Goal: Task Accomplishment & Management: Understand process/instructions

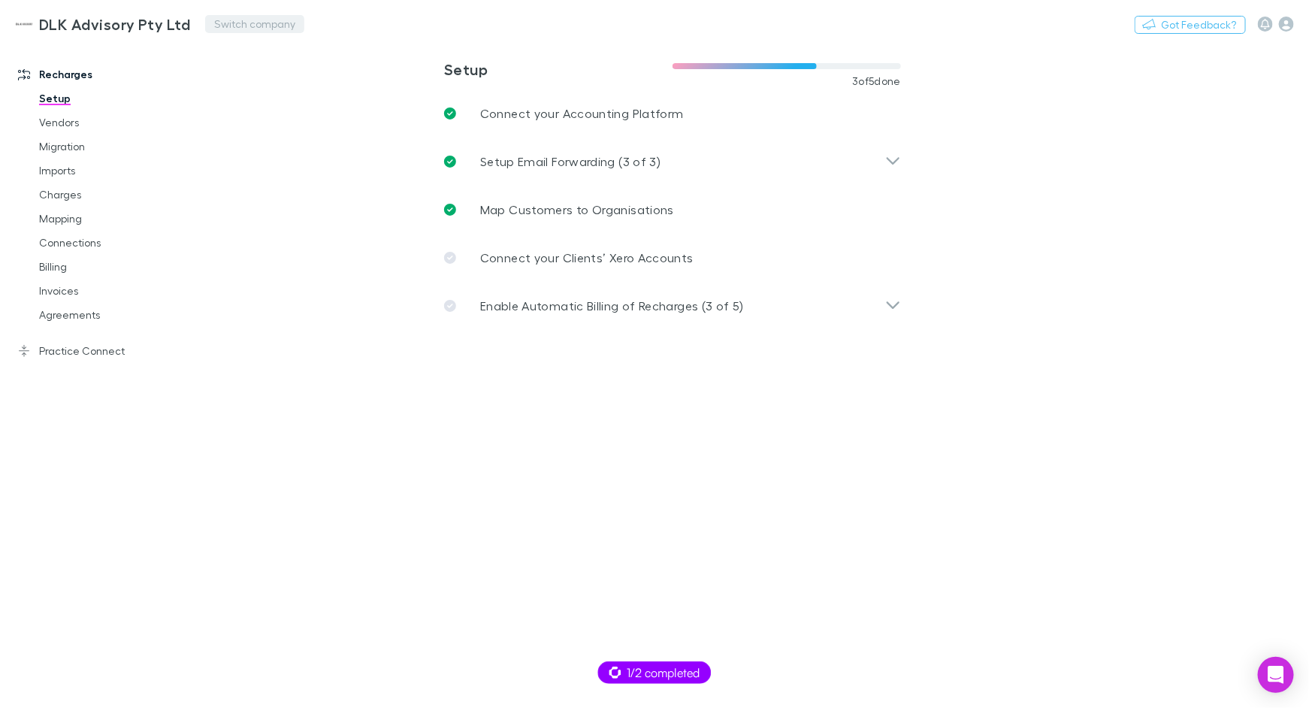
click at [251, 23] on button "Switch company" at bounding box center [254, 24] width 99 height 18
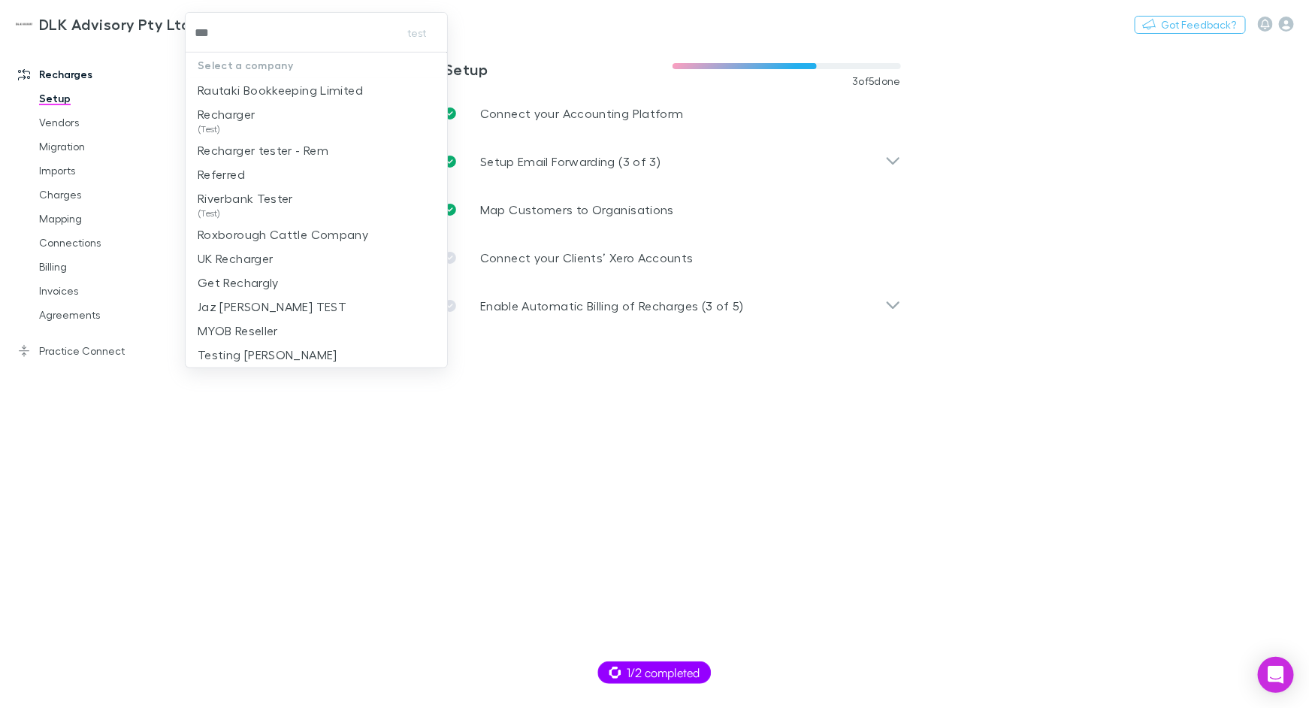
type input "****"
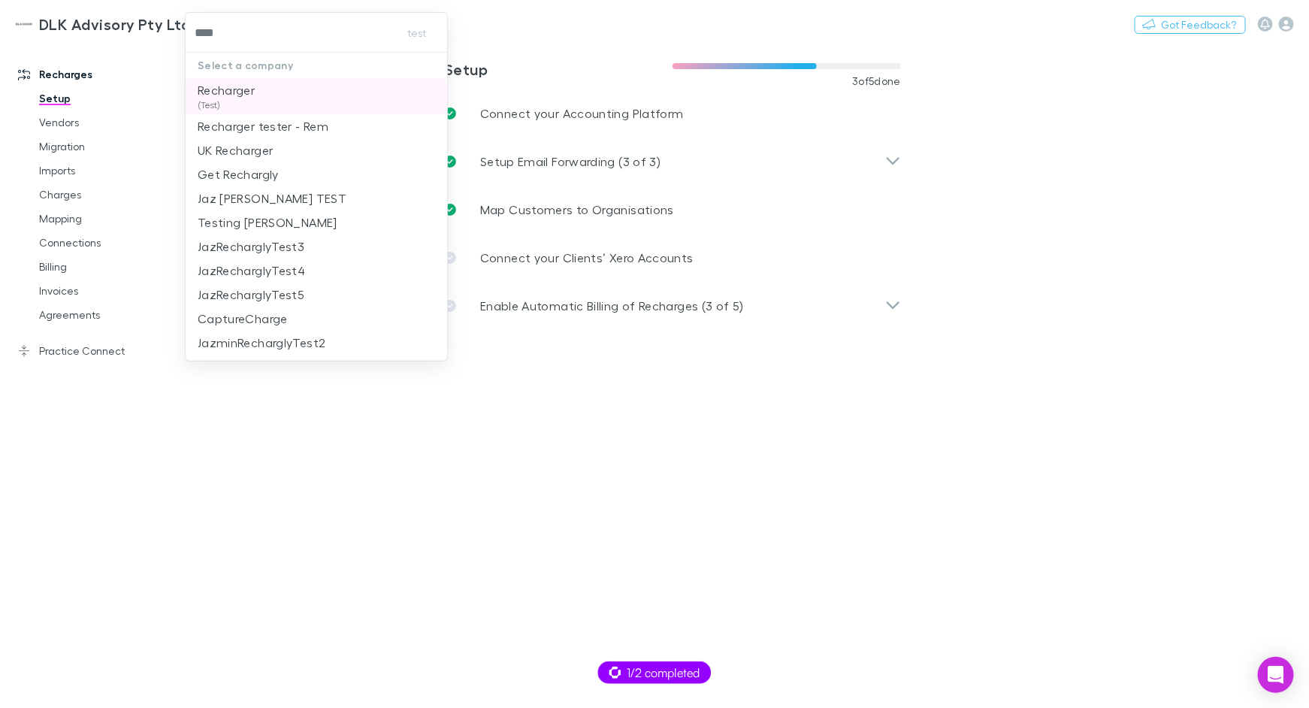
click at [270, 108] on li "Recharger (Test)" at bounding box center [317, 96] width 262 height 36
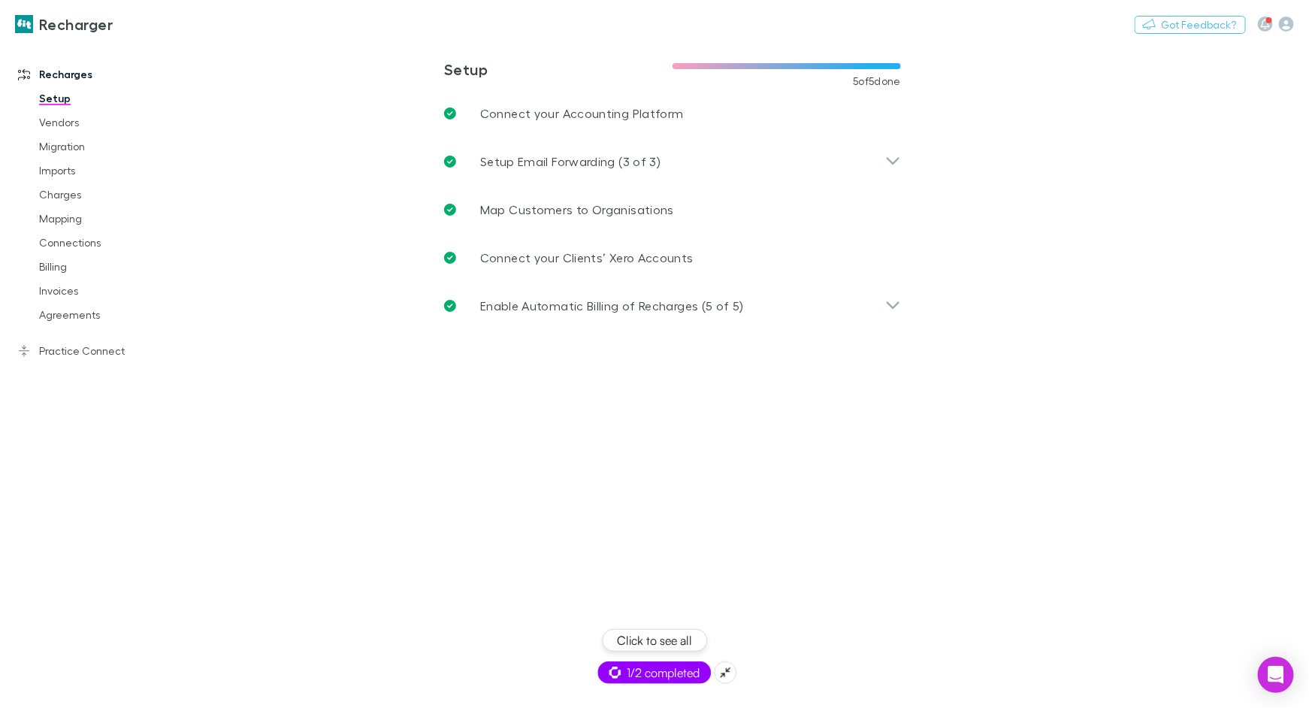
click at [660, 666] on span "1/2 completed" at bounding box center [654, 672] width 91 height 18
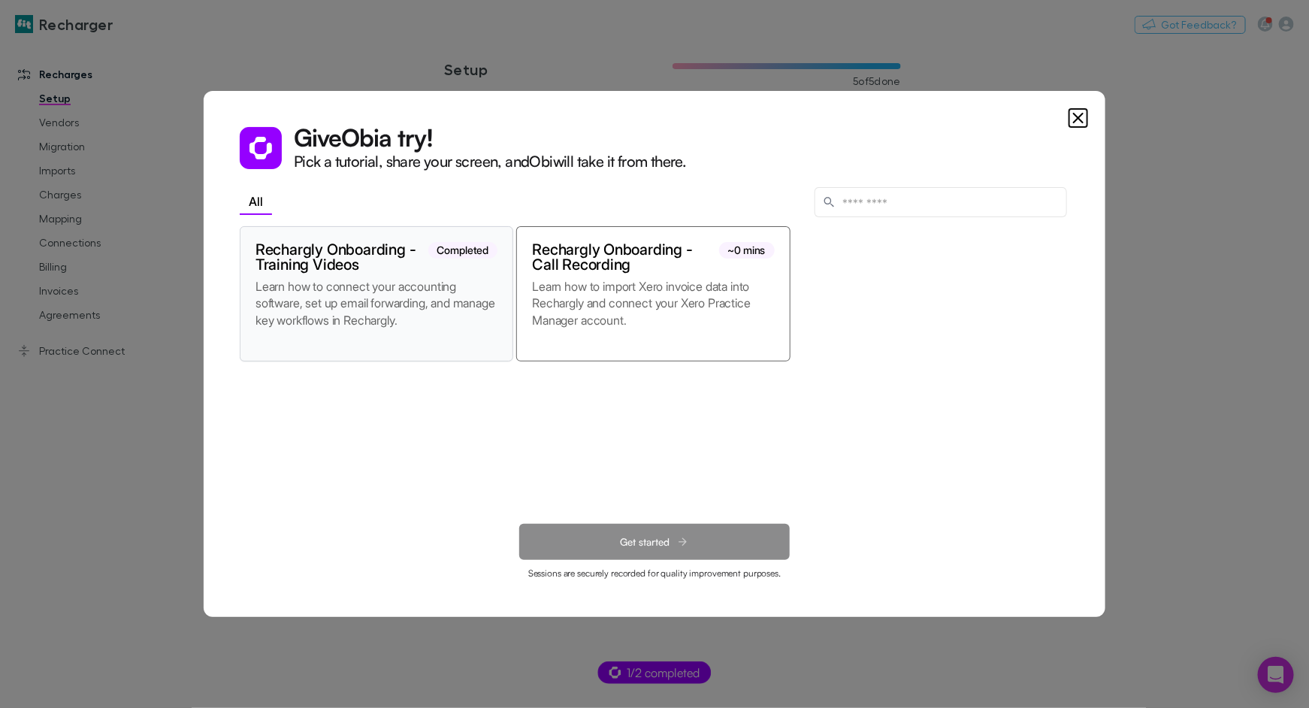
click at [450, 313] on p "Learn how to connect your accounting software, set up email forwarding, and man…" at bounding box center [376, 312] width 242 height 68
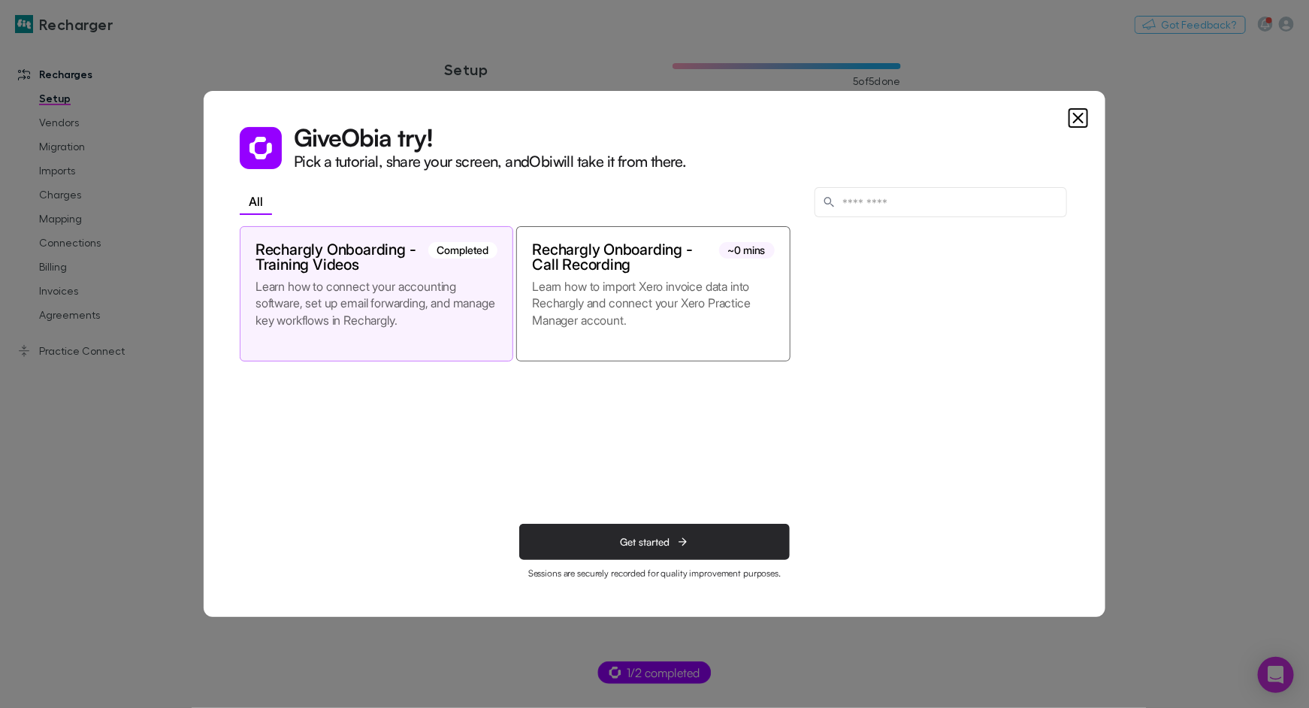
click at [636, 545] on span "Get started" at bounding box center [646, 542] width 50 height 13
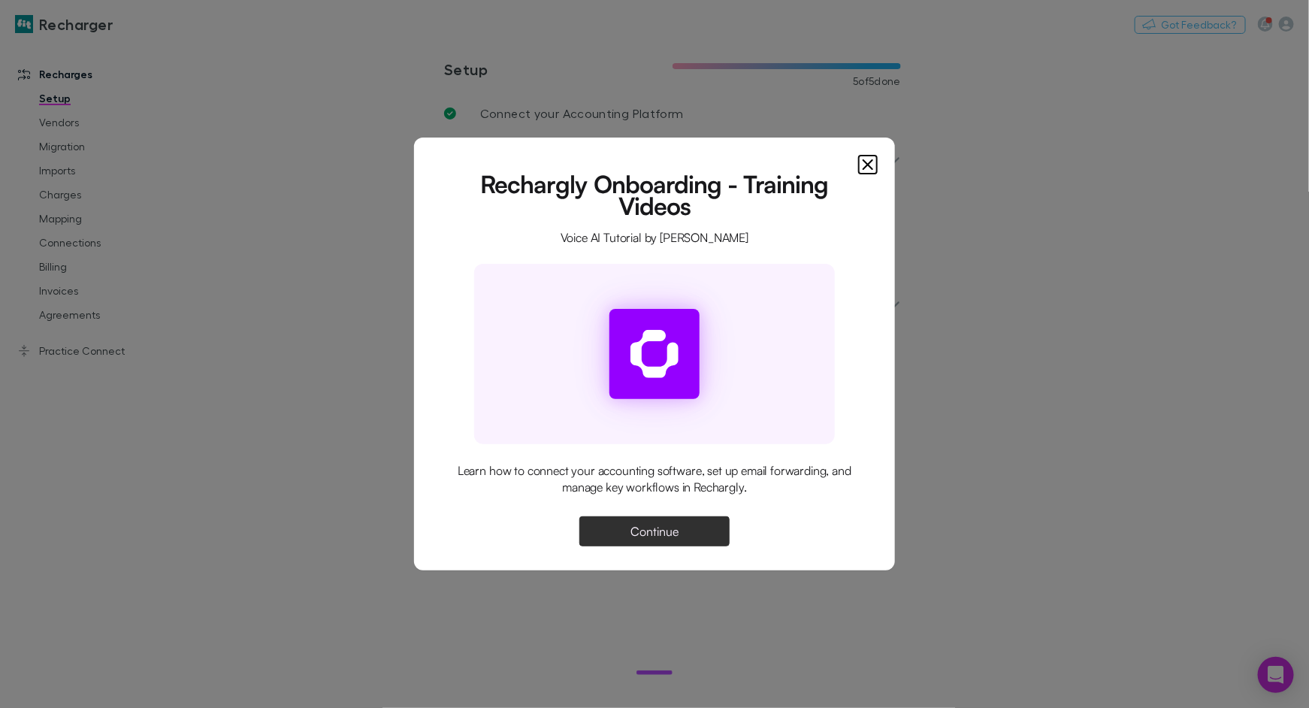
click at [635, 527] on span "Continue" at bounding box center [654, 531] width 48 height 12
click at [478, 423] on div at bounding box center [654, 354] width 361 height 180
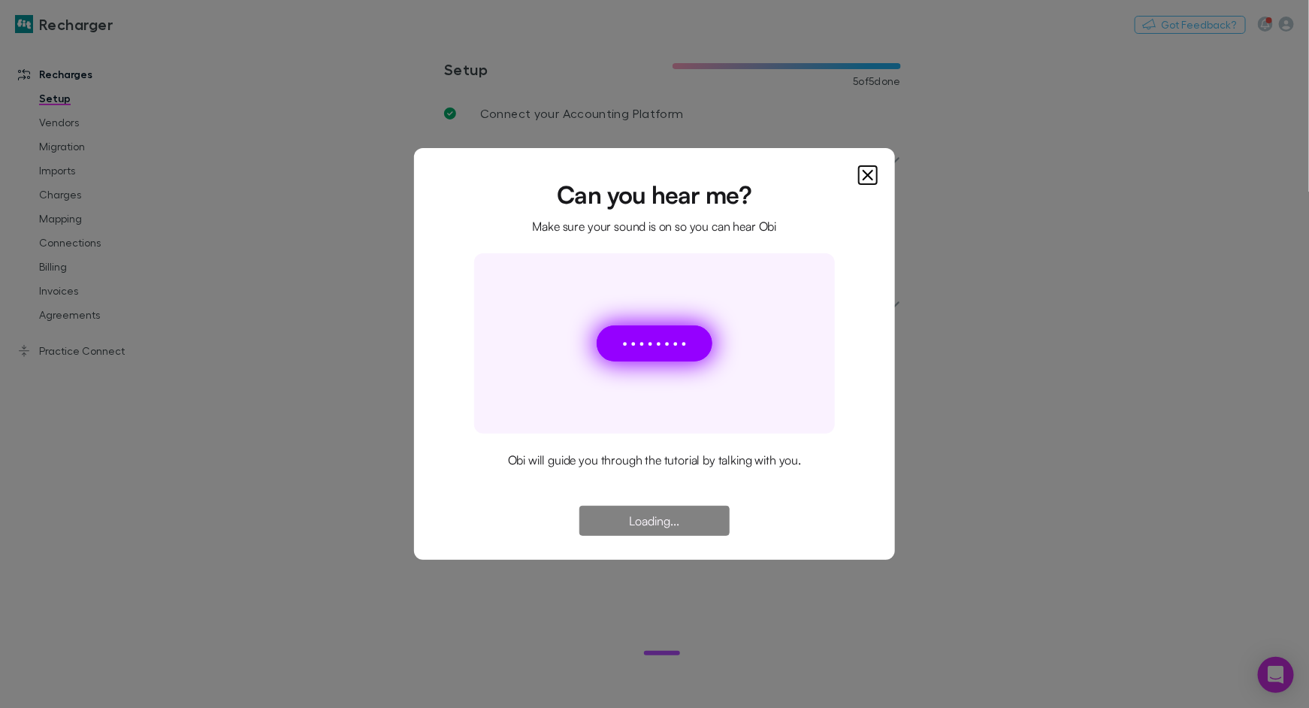
drag, startPoint x: 673, startPoint y: 351, endPoint x: 628, endPoint y: 346, distance: 45.3
click at [672, 351] on div at bounding box center [675, 343] width 6 height 38
click at [861, 176] on icon "Close" at bounding box center [868, 175] width 18 height 18
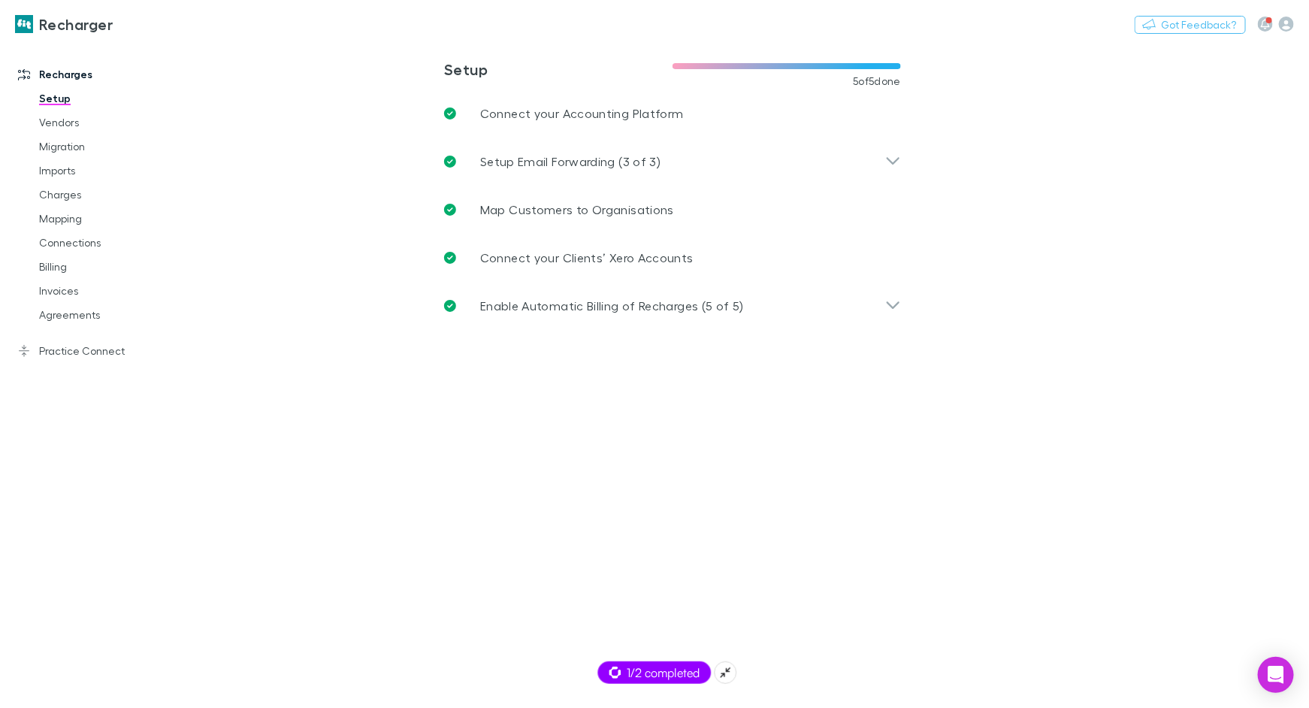
click at [653, 674] on span "1/2 completed" at bounding box center [654, 672] width 91 height 18
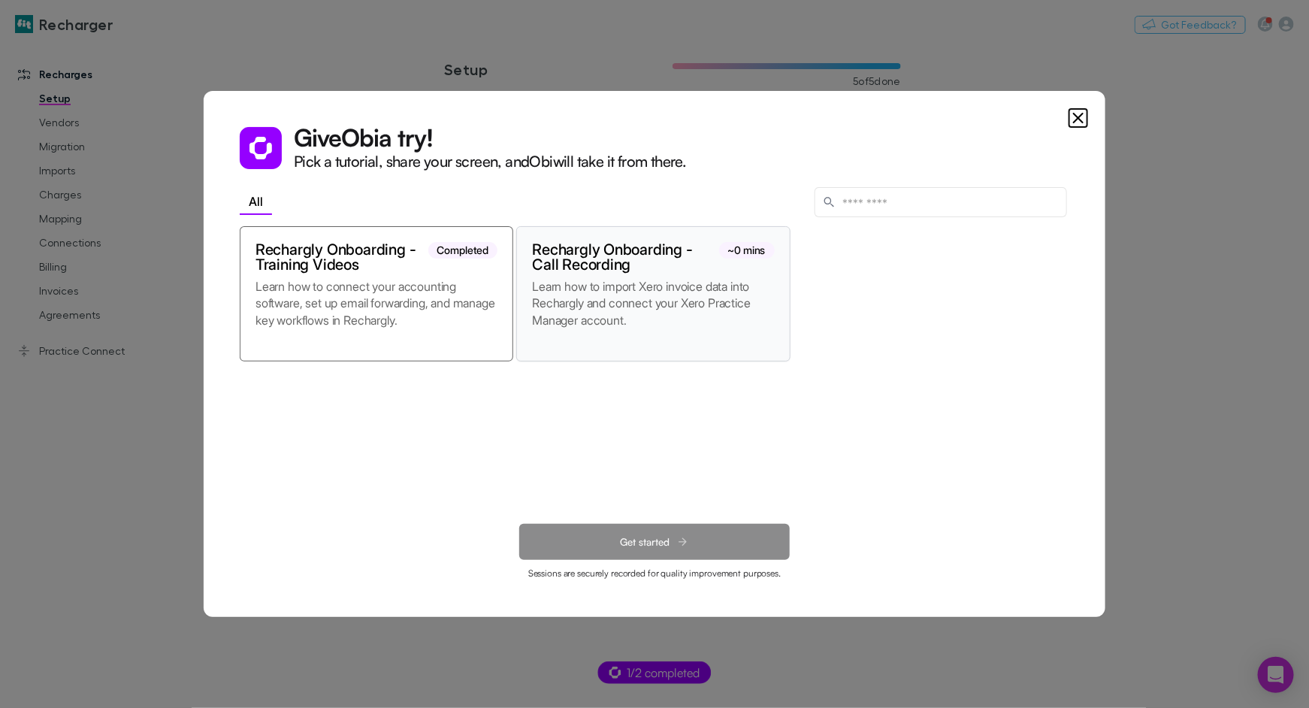
click at [640, 274] on div "Rechargly Onboarding - Call Recording ~0 mins Learn how to import Xero invoice …" at bounding box center [652, 293] width 273 height 135
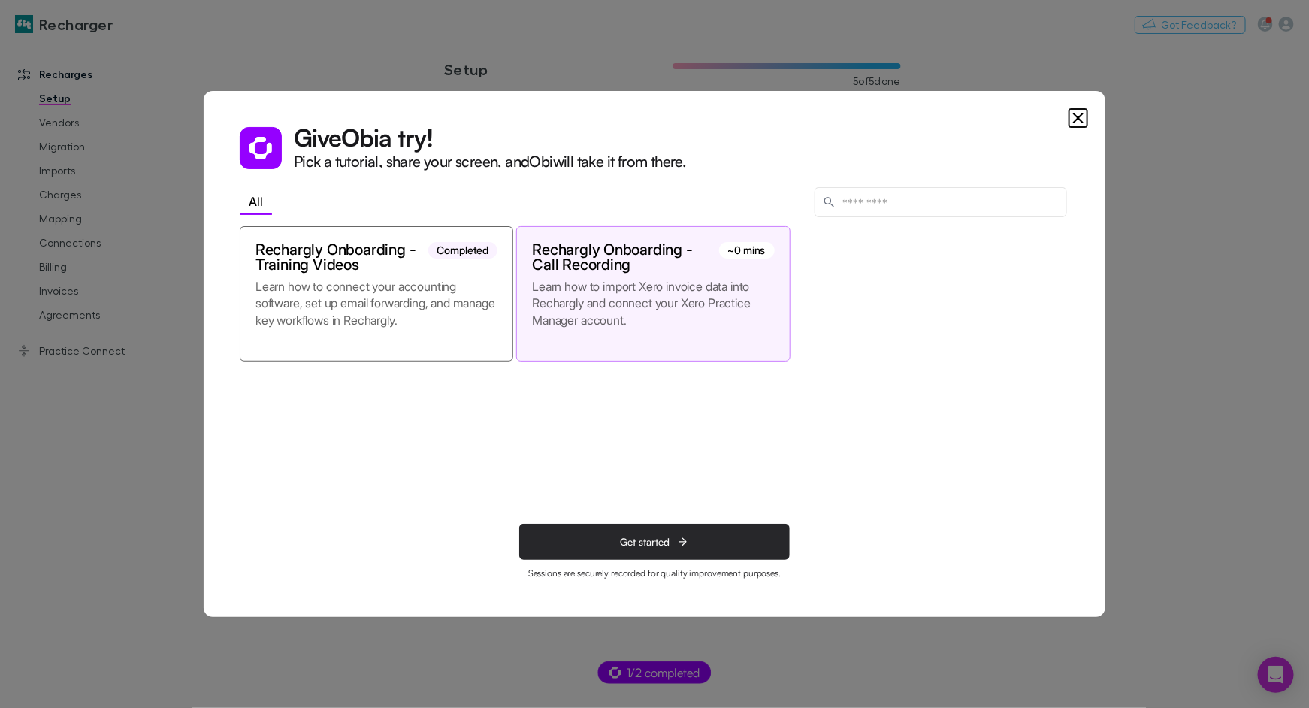
click at [666, 545] on span "Get started" at bounding box center [646, 542] width 50 height 13
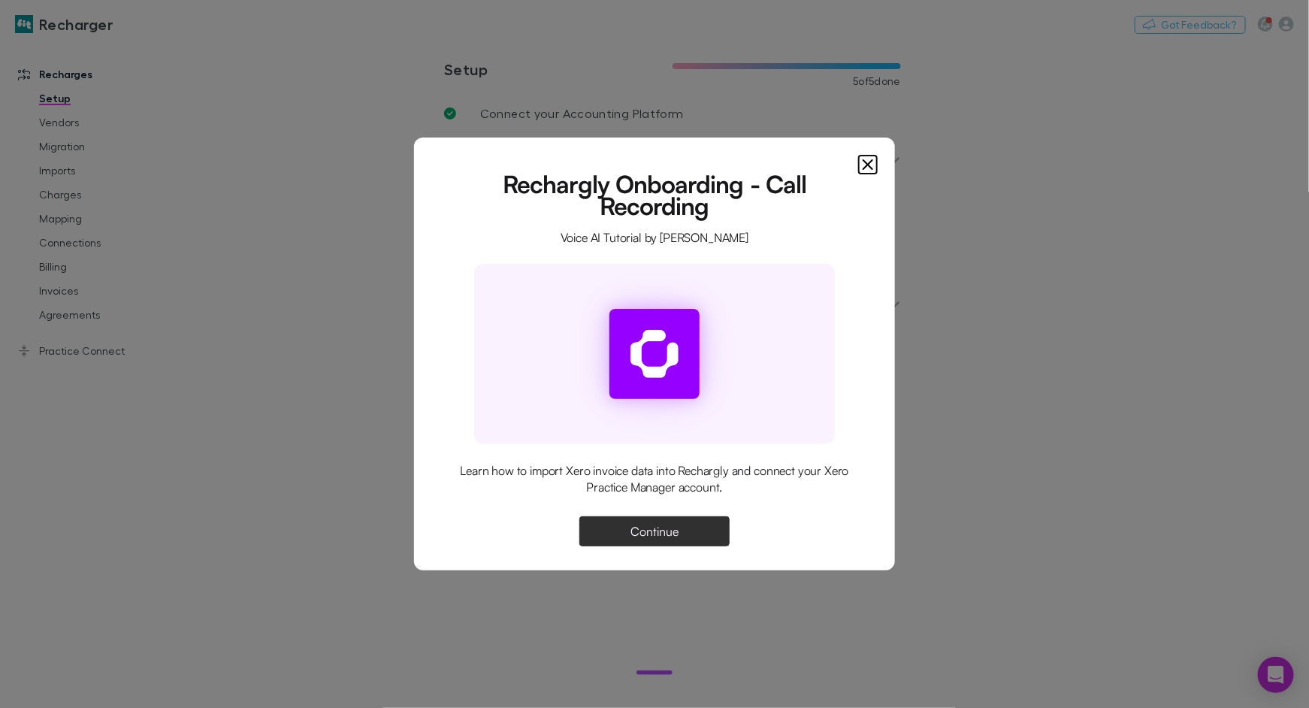
click at [680, 533] on button "Continue" at bounding box center [654, 531] width 150 height 30
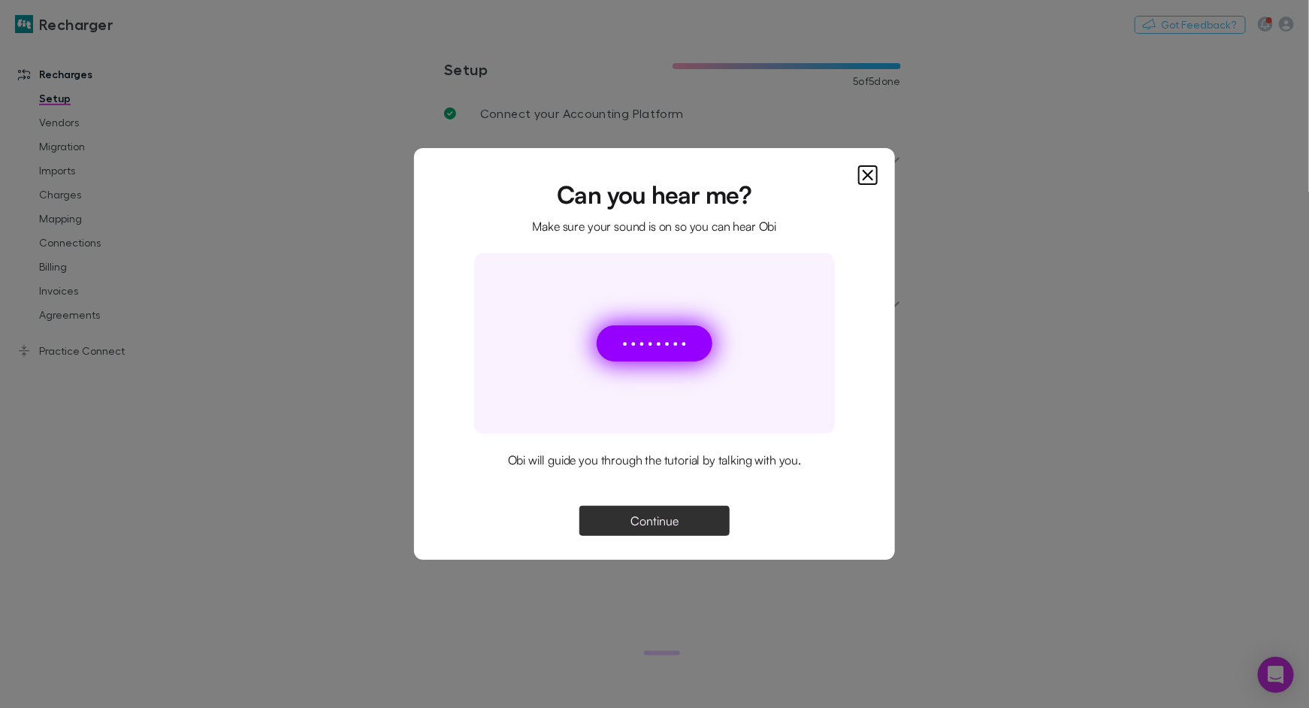
click at [659, 527] on button "Continue" at bounding box center [654, 521] width 150 height 30
click at [644, 512] on button "Continue" at bounding box center [654, 521] width 150 height 30
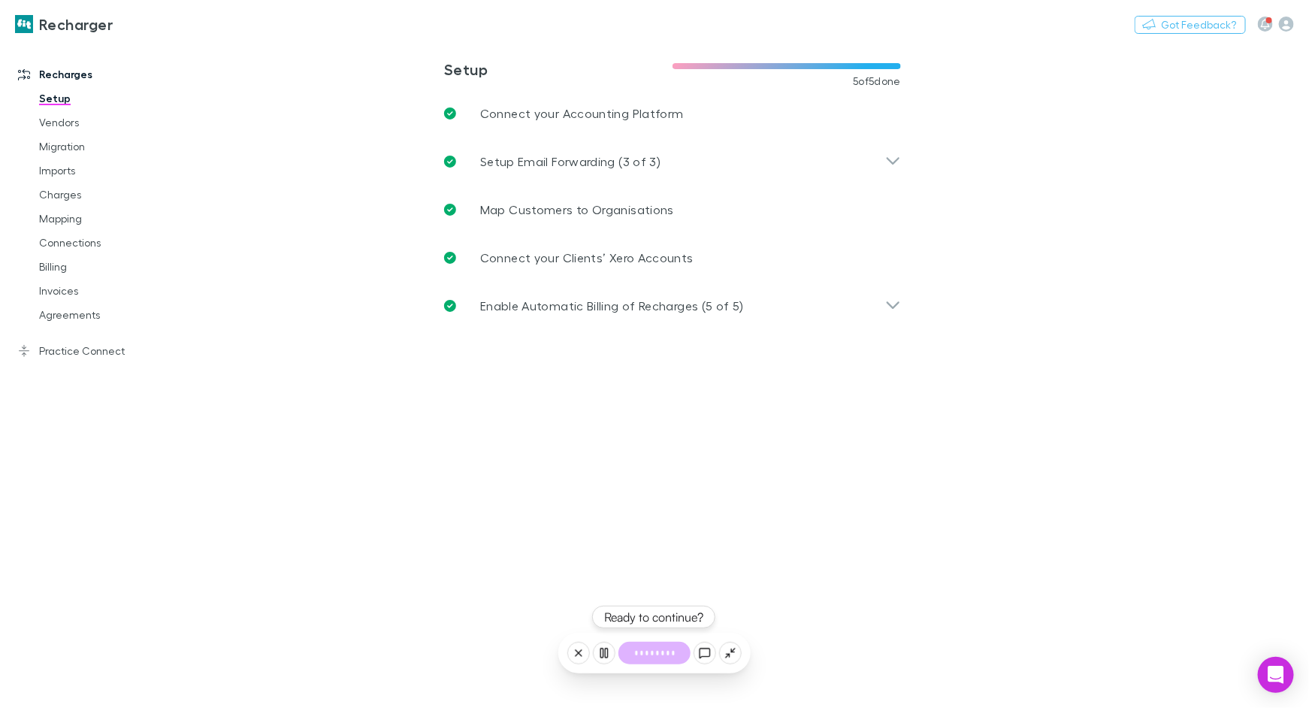
click at [655, 615] on button "Ready to continue?" at bounding box center [653, 617] width 123 height 23
click at [659, 618] on button "Ready to continue?" at bounding box center [653, 617] width 123 height 23
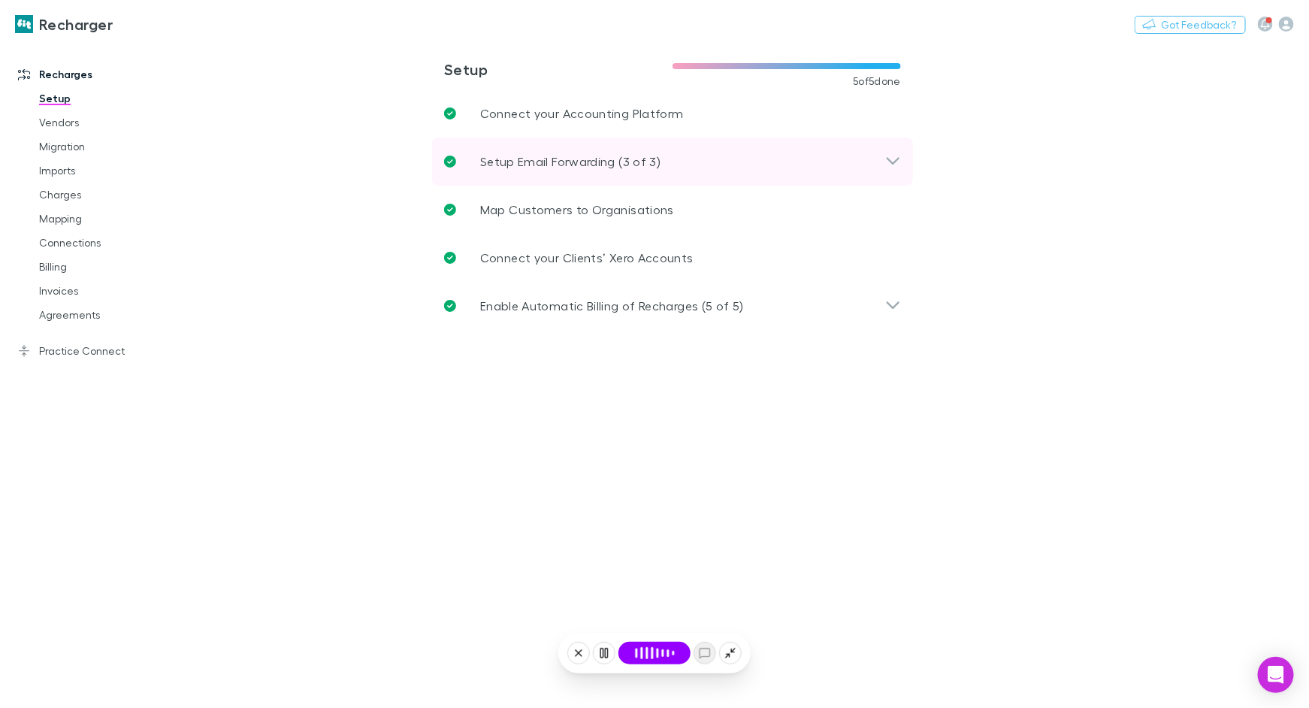
click at [573, 164] on p "Setup Email Forwarding (3 of 3)" at bounding box center [570, 162] width 180 height 18
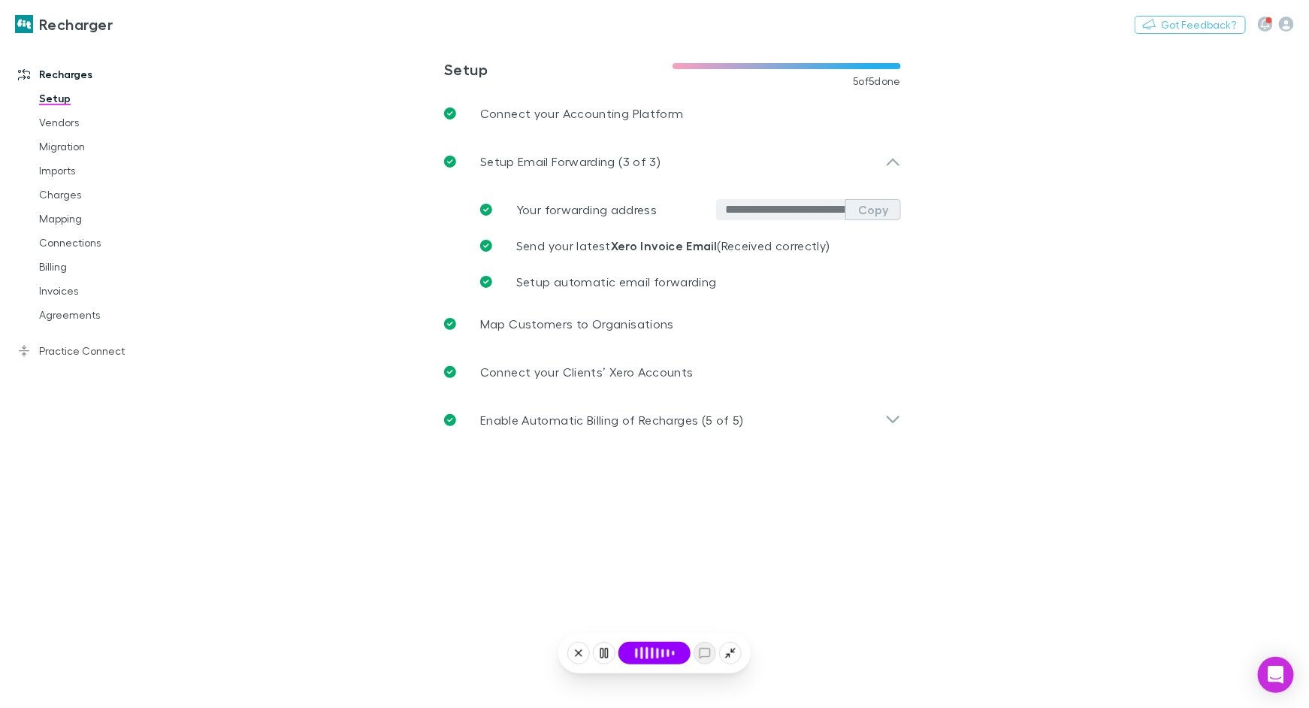
click at [868, 213] on button "Copy" at bounding box center [873, 209] width 56 height 21
click at [587, 654] on button at bounding box center [578, 653] width 23 height 23
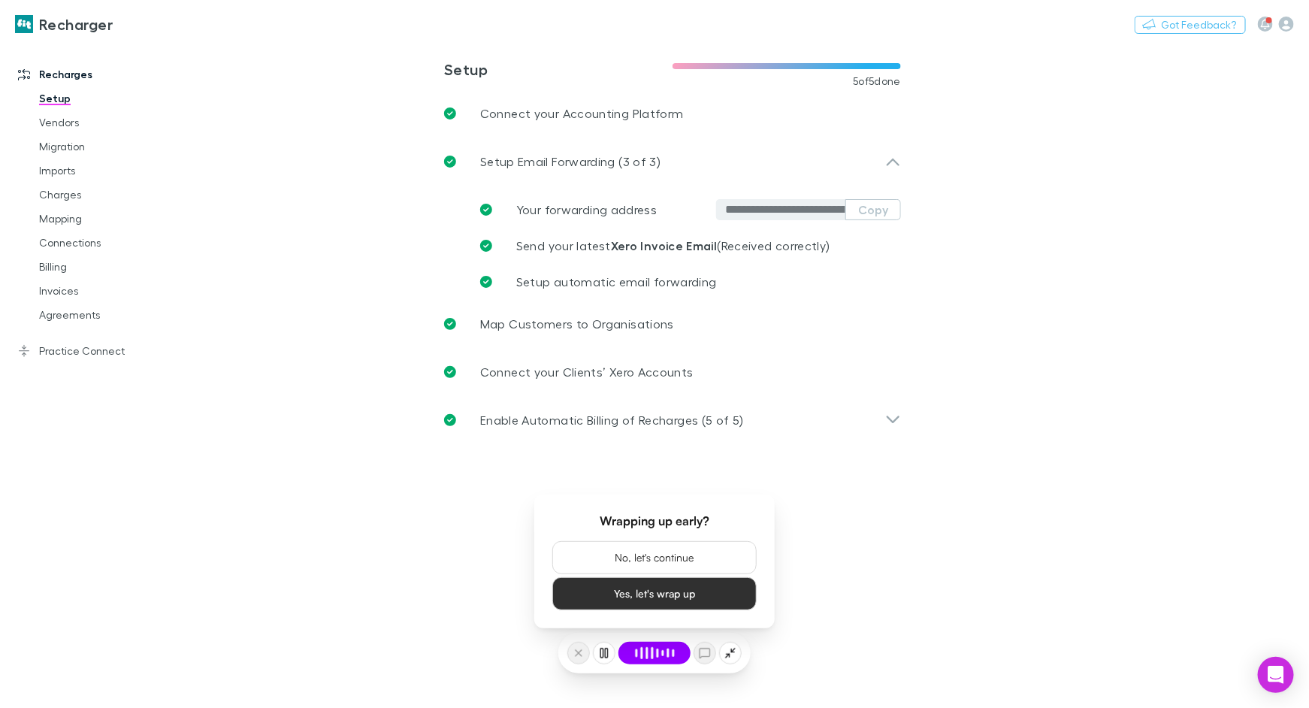
click at [587, 621] on div "Wrapping up early? No, let's continue Yes, let's wrap up" at bounding box center [654, 561] width 240 height 134
click at [655, 595] on button "Yes, let's wrap up" at bounding box center [654, 592] width 204 height 33
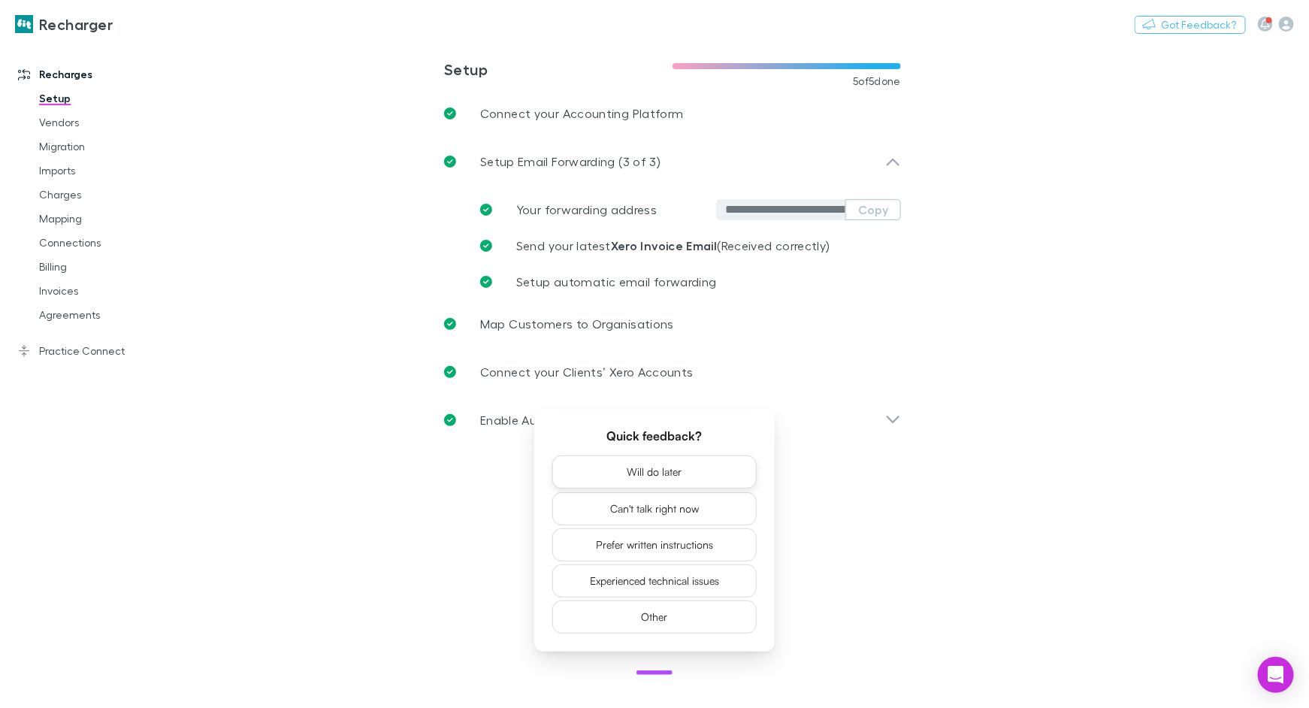
click at [708, 467] on button "Will do later" at bounding box center [654, 471] width 204 height 33
